Goal: Task Accomplishment & Management: Complete application form

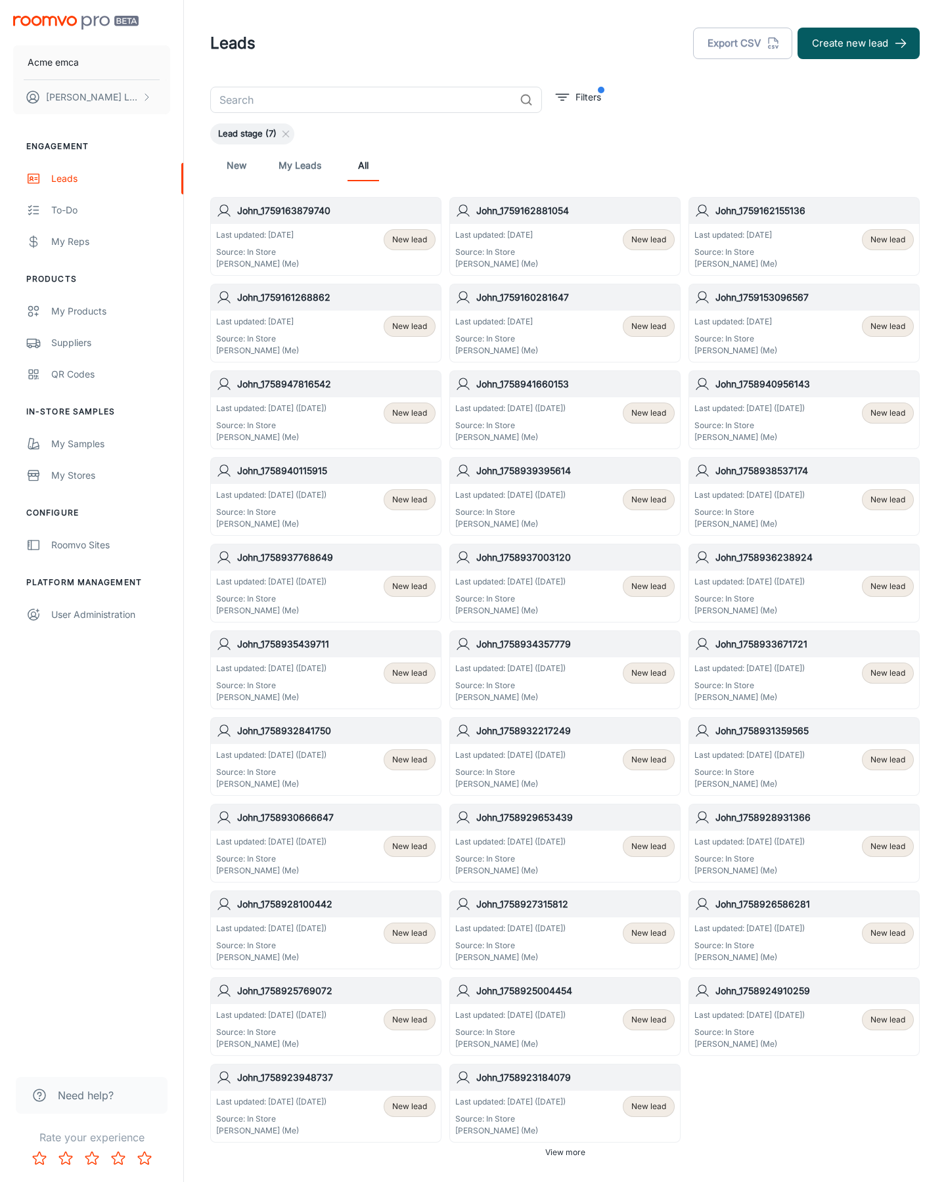
click at [858, 43] on button "Create new lead" at bounding box center [858, 44] width 122 height 32
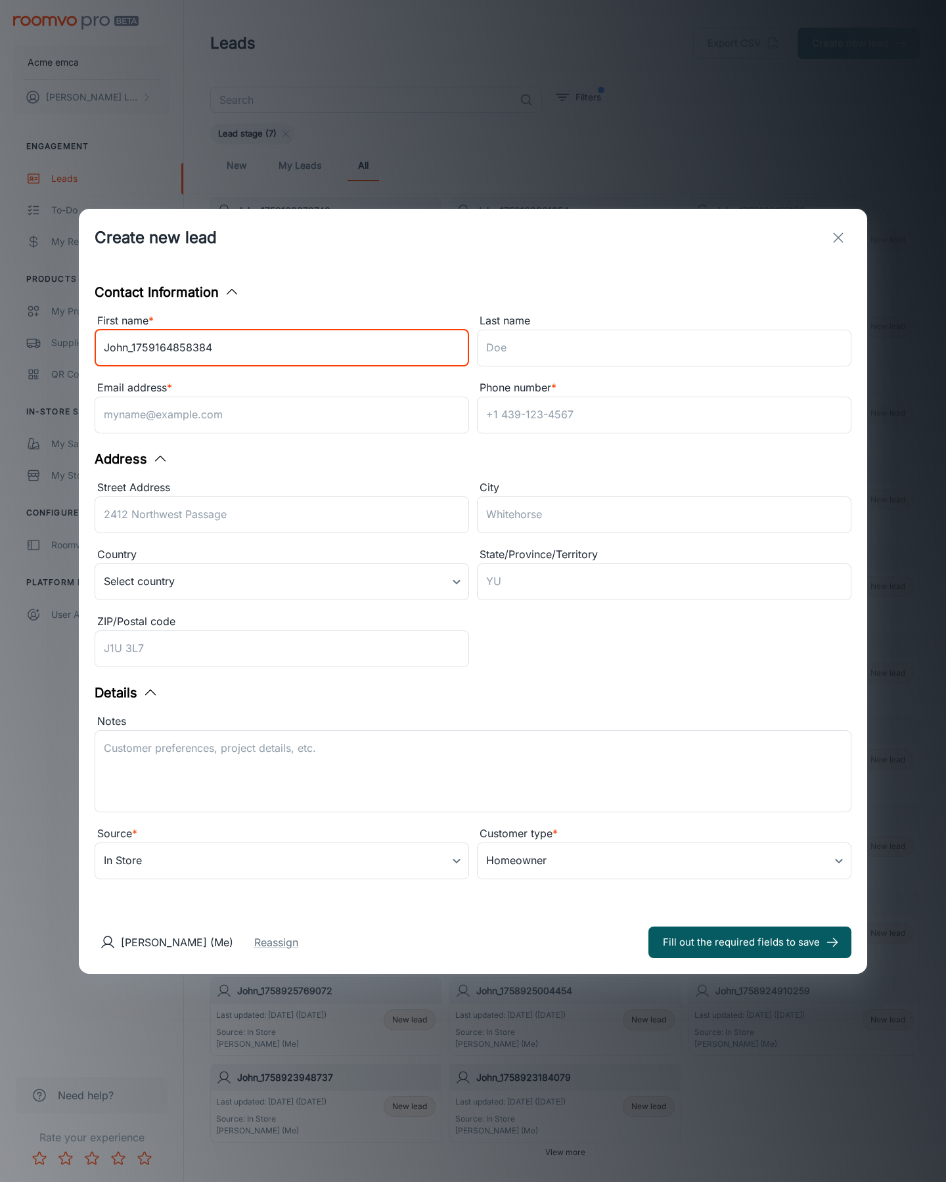
type input "John_1759164858384"
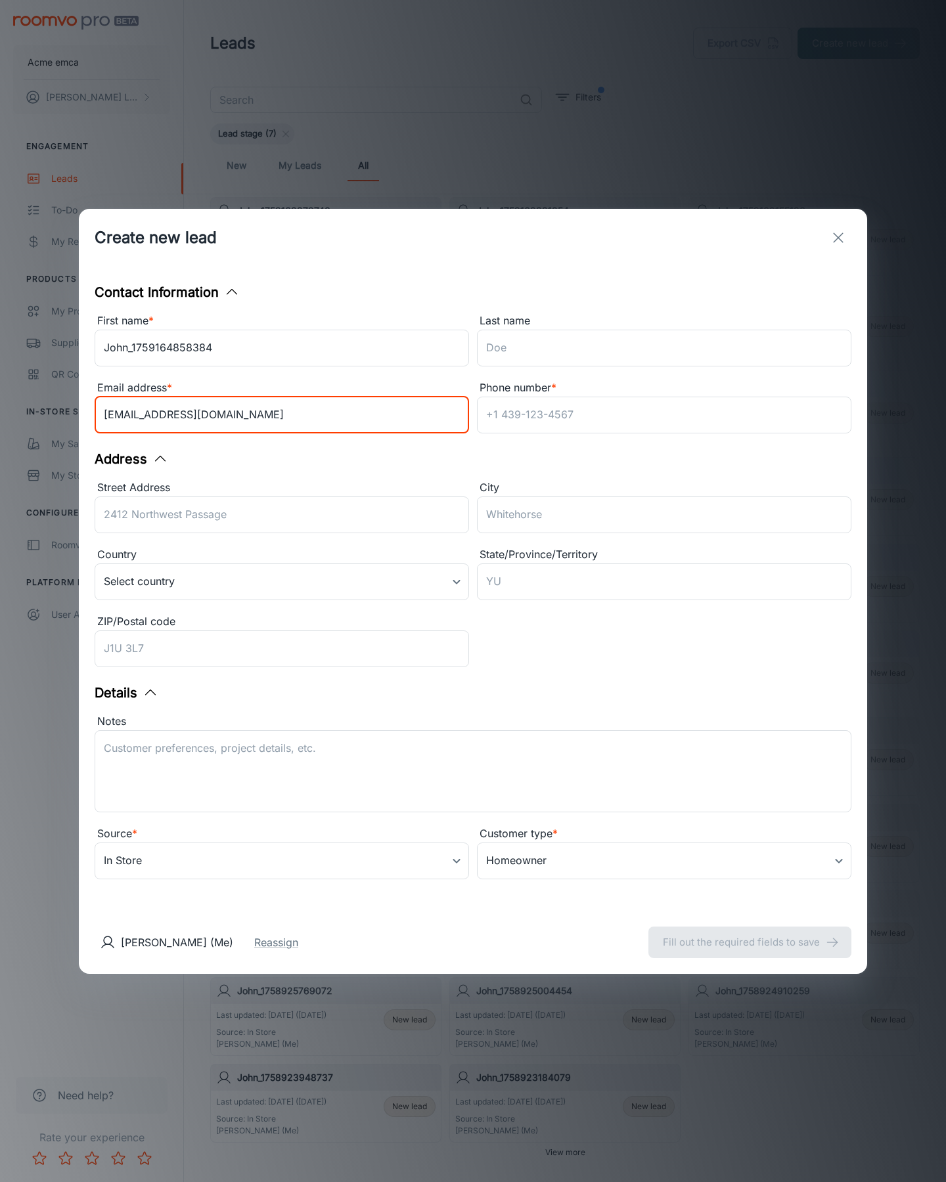
type input "[EMAIL_ADDRESS][DOMAIN_NAME]"
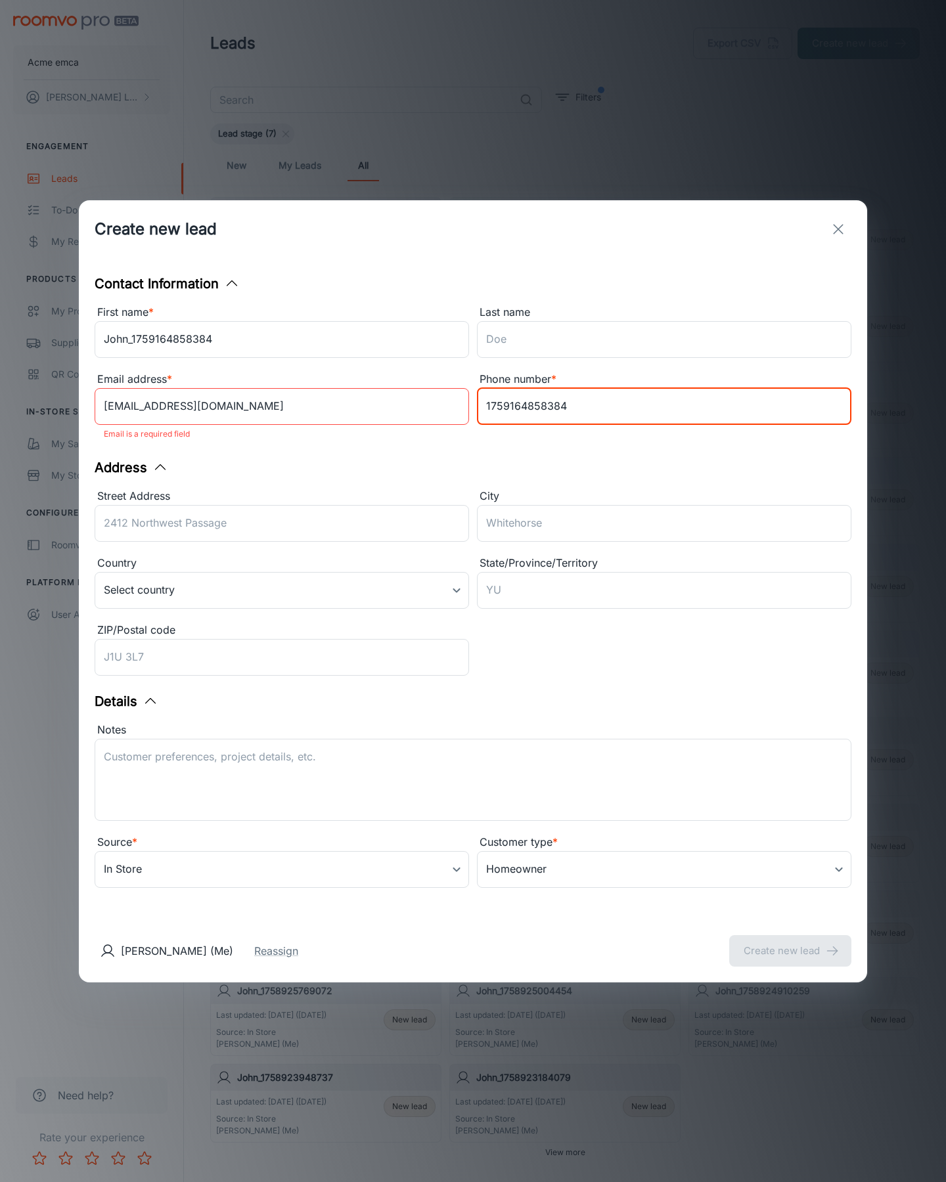
type input "1759164858384"
click at [790, 942] on button "Create new lead" at bounding box center [790, 951] width 122 height 32
